Goal: Task Accomplishment & Management: Use online tool/utility

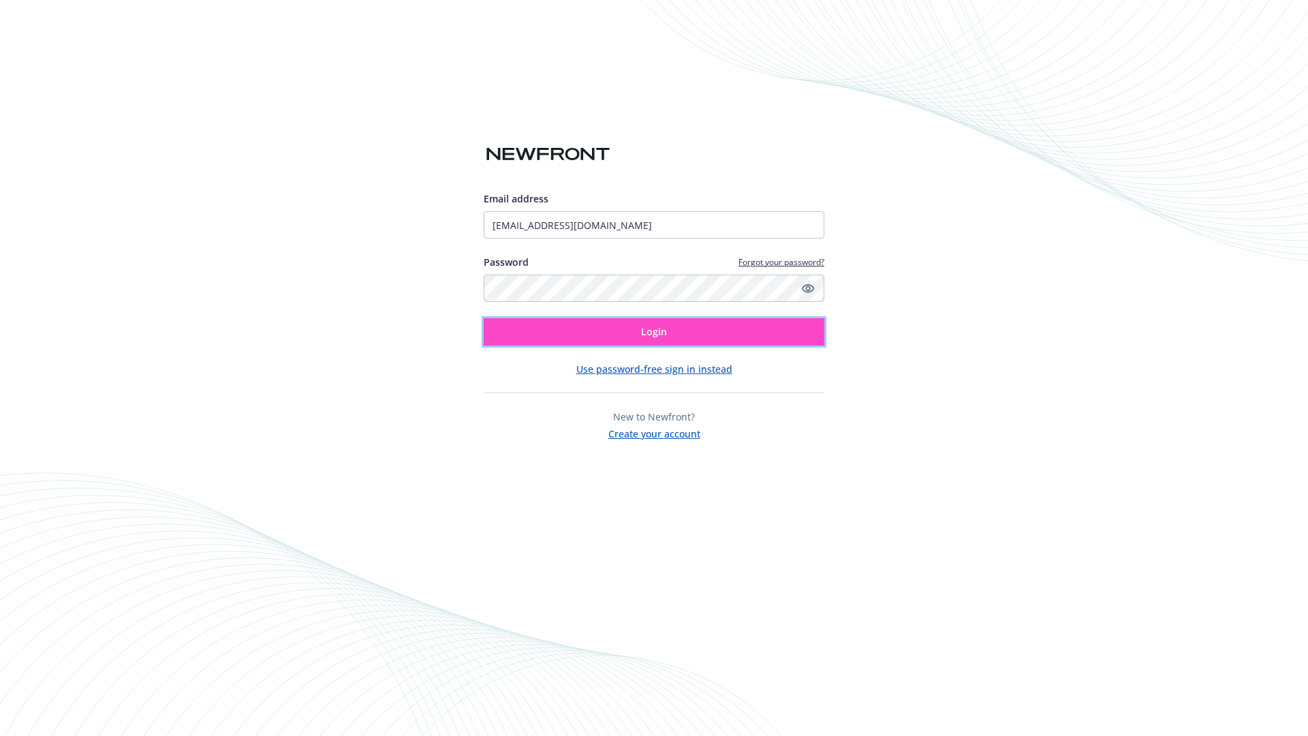
click at [654, 332] on span "Login" at bounding box center [654, 331] width 26 height 13
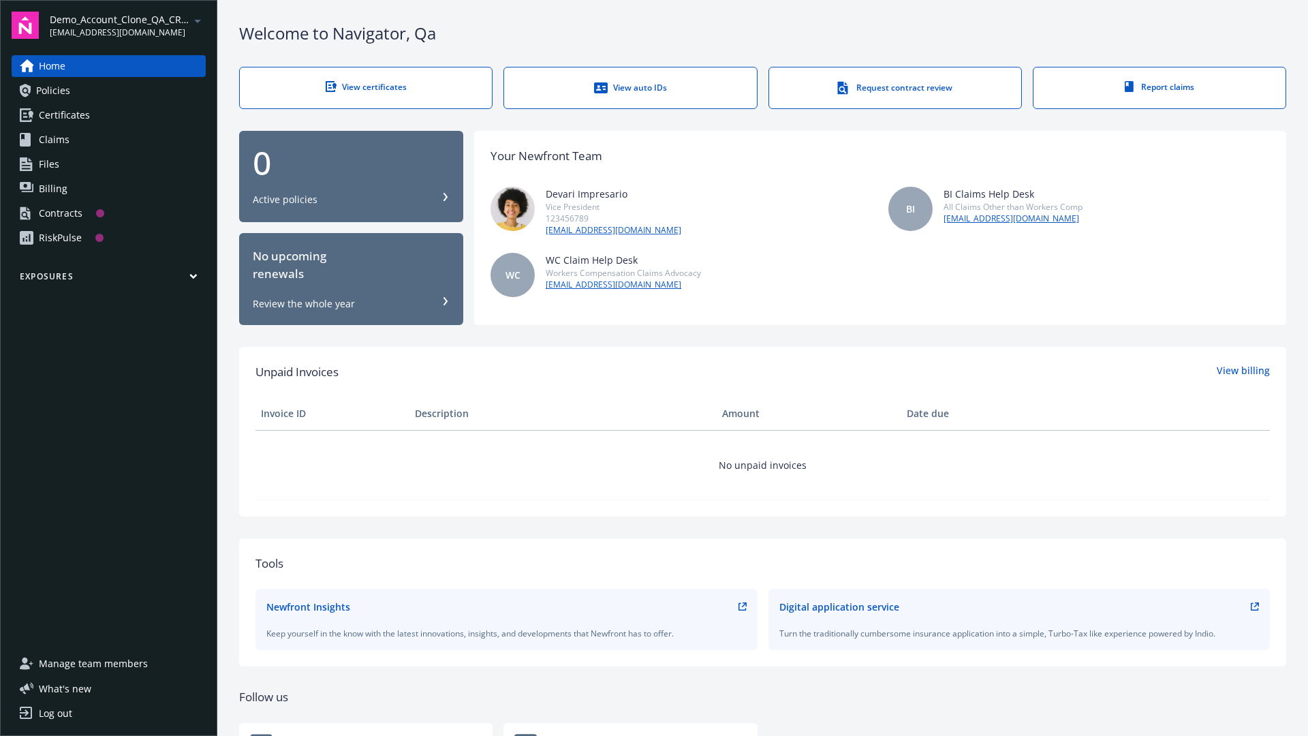
click at [127, 25] on span "Demo_Account_Clone_QA_CR_Tests_Prospect" at bounding box center [120, 19] width 140 height 14
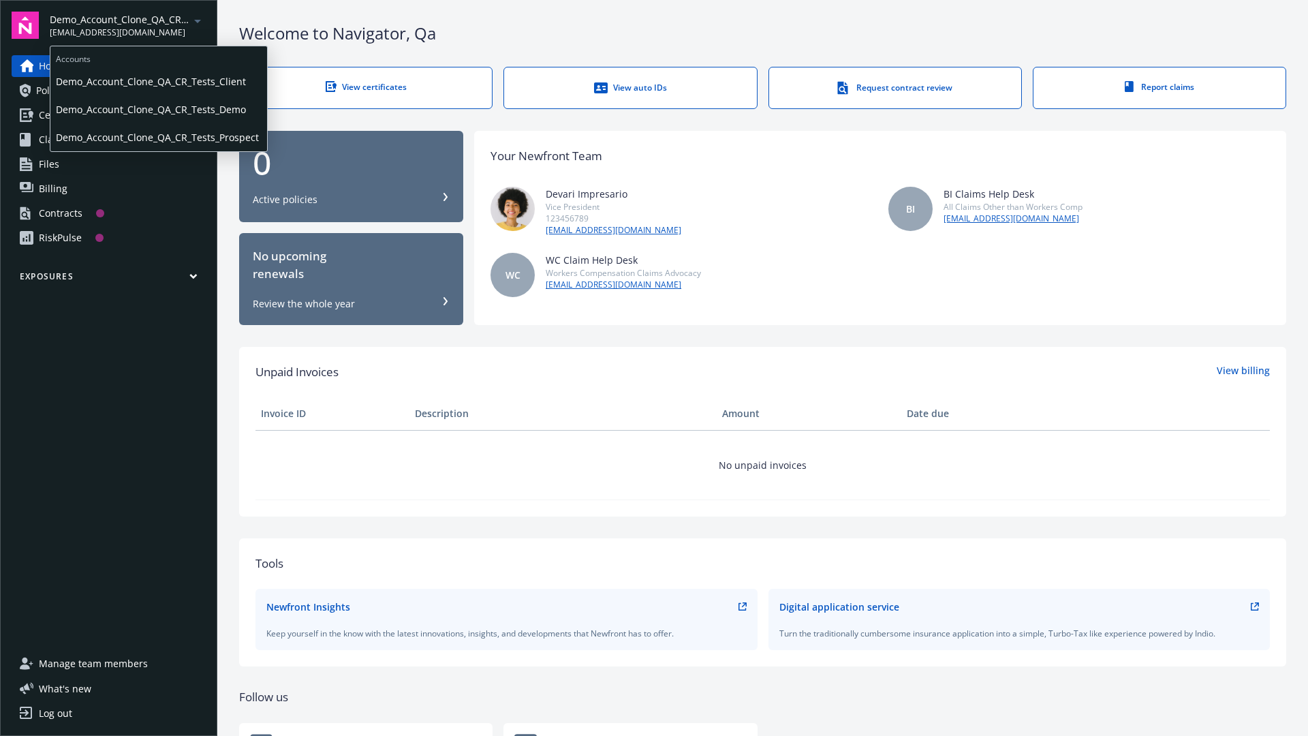
click at [157, 81] on span "Demo_Account_Clone_QA_CR_Tests_Client" at bounding box center [159, 81] width 206 height 28
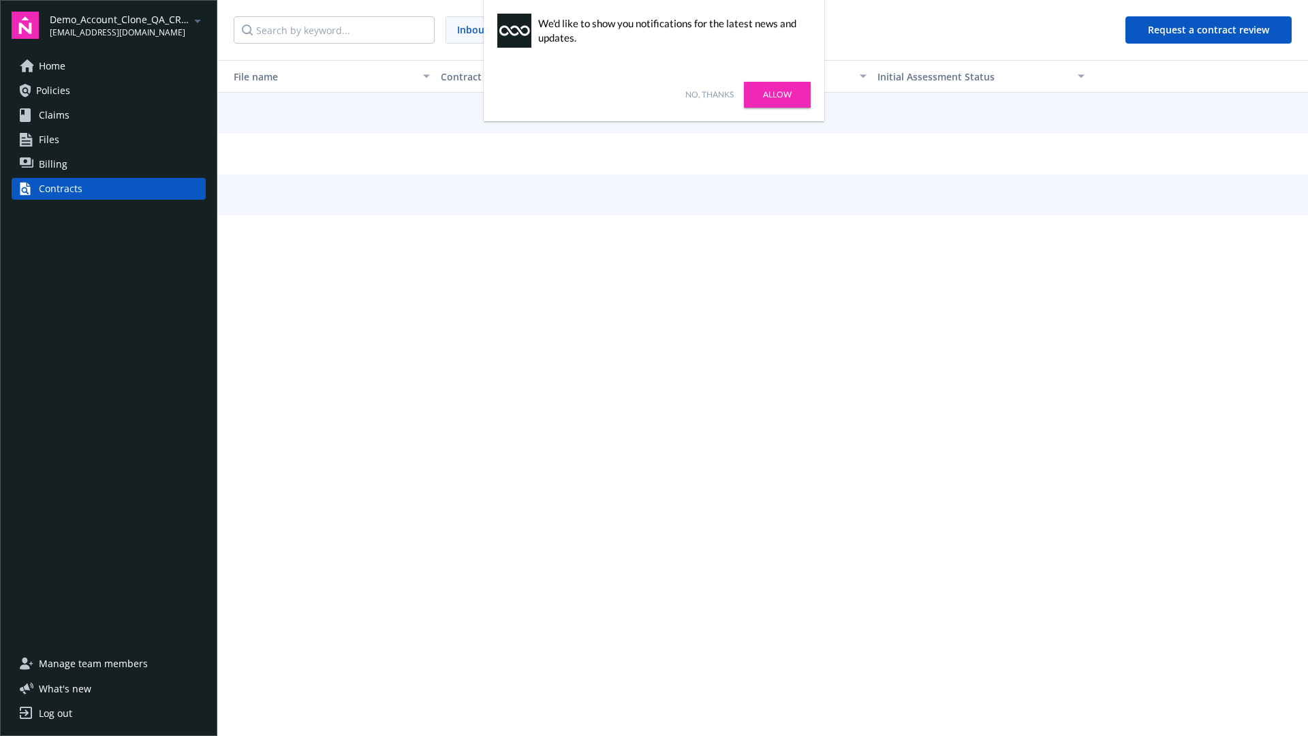
click at [709, 95] on link "No, thanks" at bounding box center [710, 95] width 48 height 12
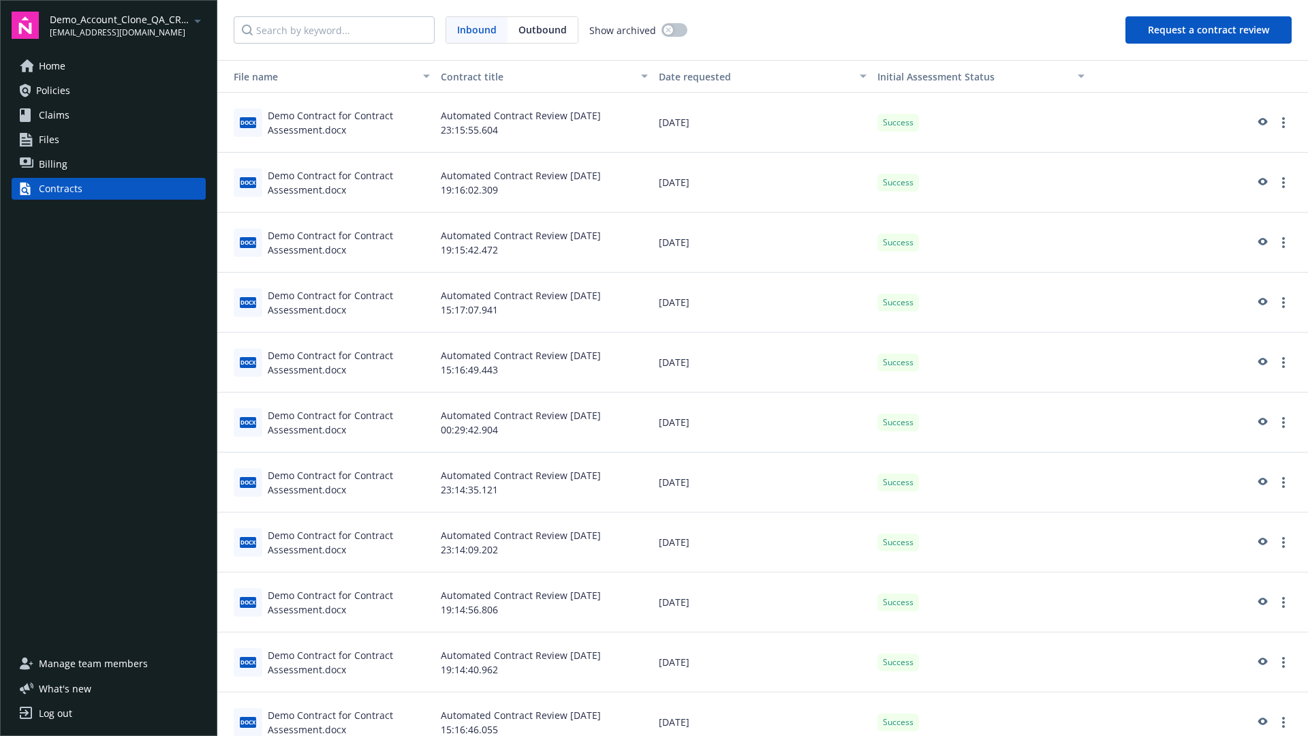
click at [1210, 30] on button "Request a contract review" at bounding box center [1209, 29] width 166 height 27
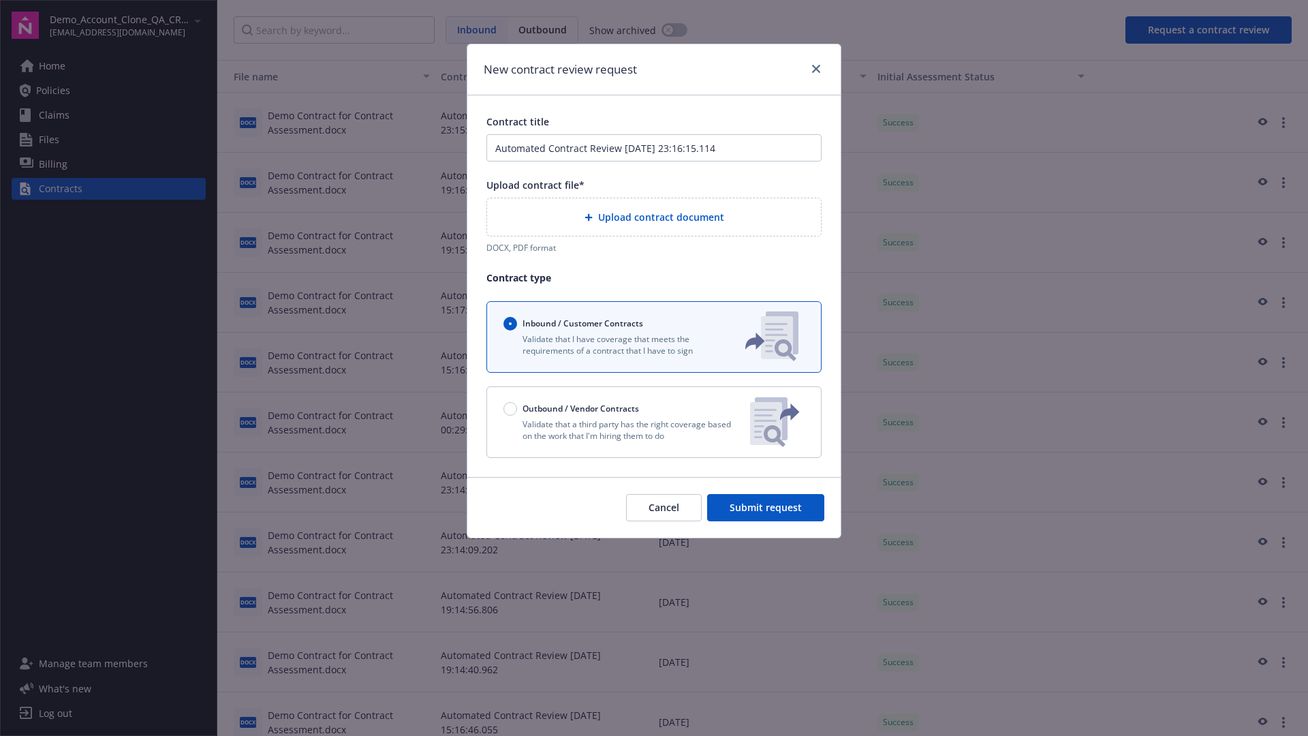
type input "Automated Contract Review 08-13-2025 23:16:15.114"
click at [654, 422] on p "Validate that a third party has the right coverage based on the work that I'm h…" at bounding box center [622, 429] width 236 height 23
radio input "false"
radio input "true"
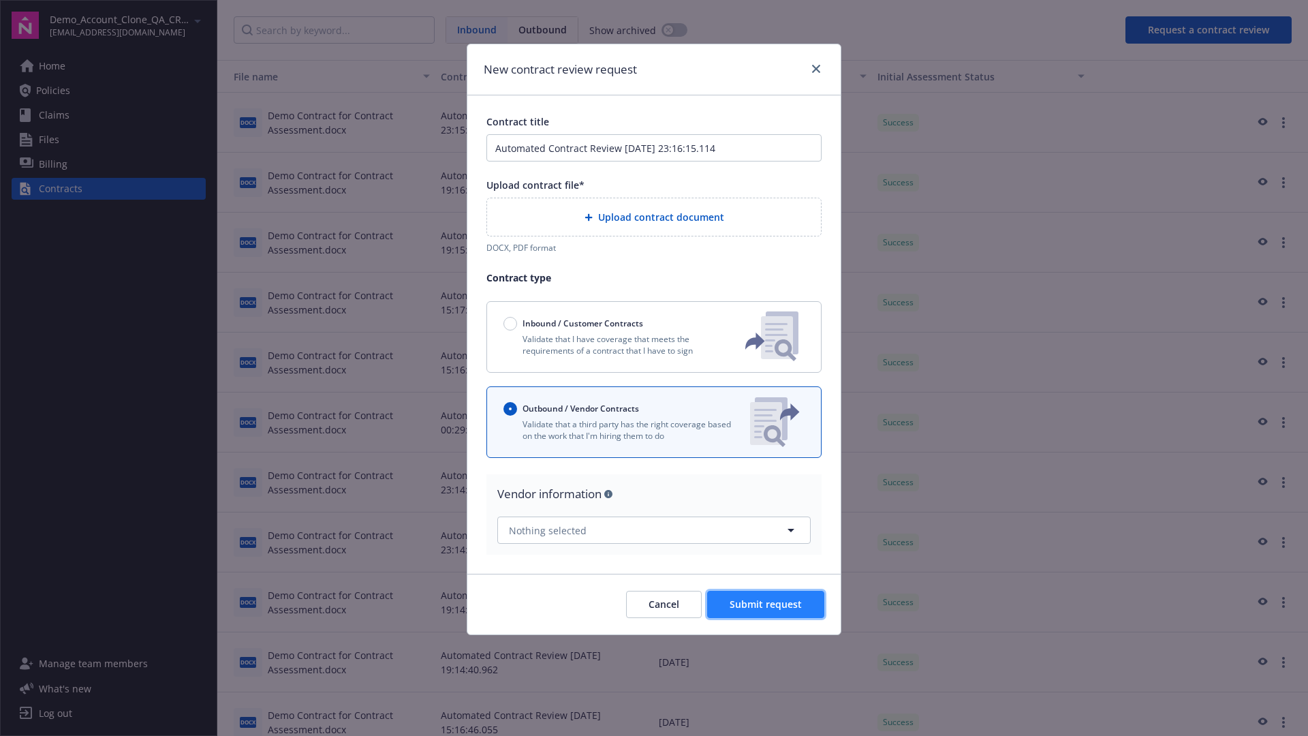
click at [767, 598] on span "Submit request" at bounding box center [766, 604] width 72 height 13
